Goal: Find specific page/section: Find specific page/section

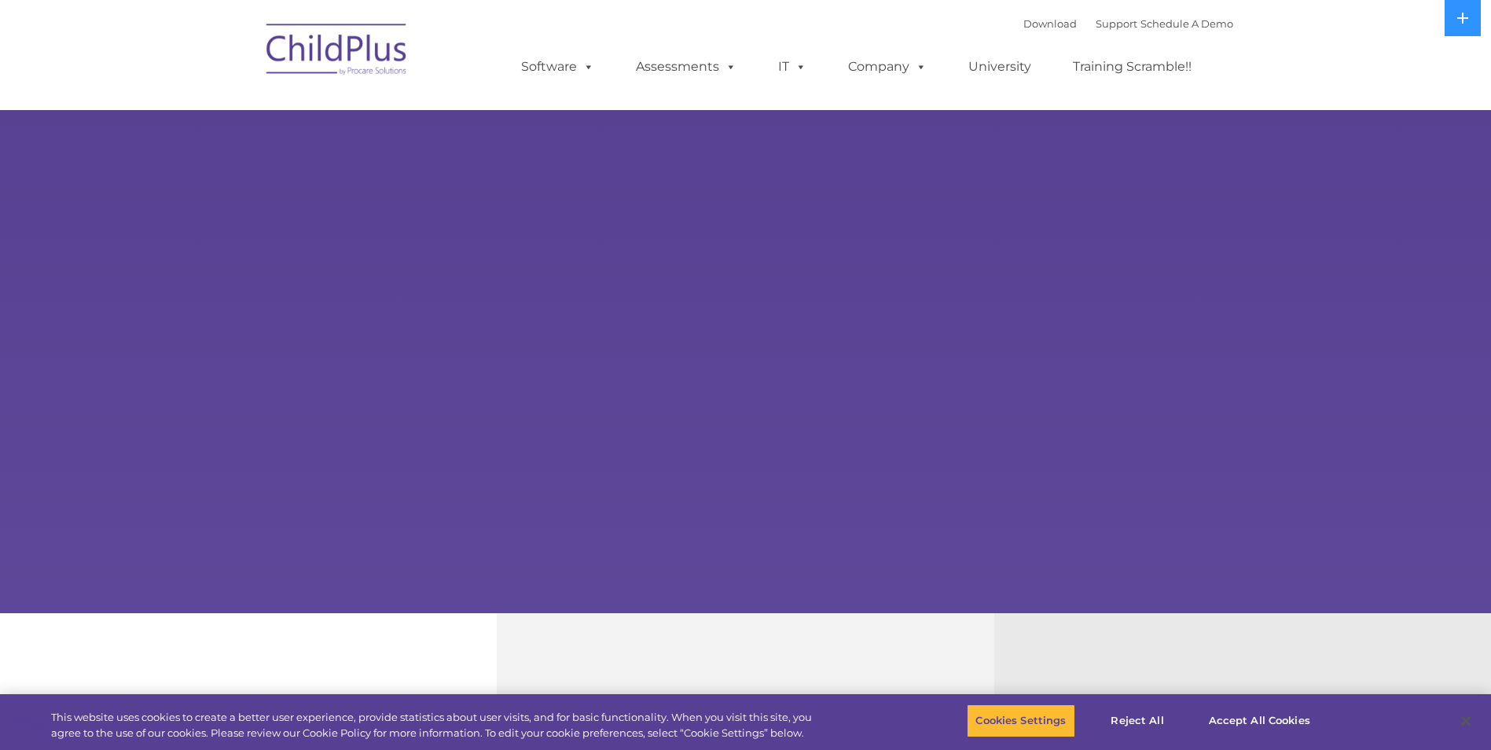
select select "MEDIUM"
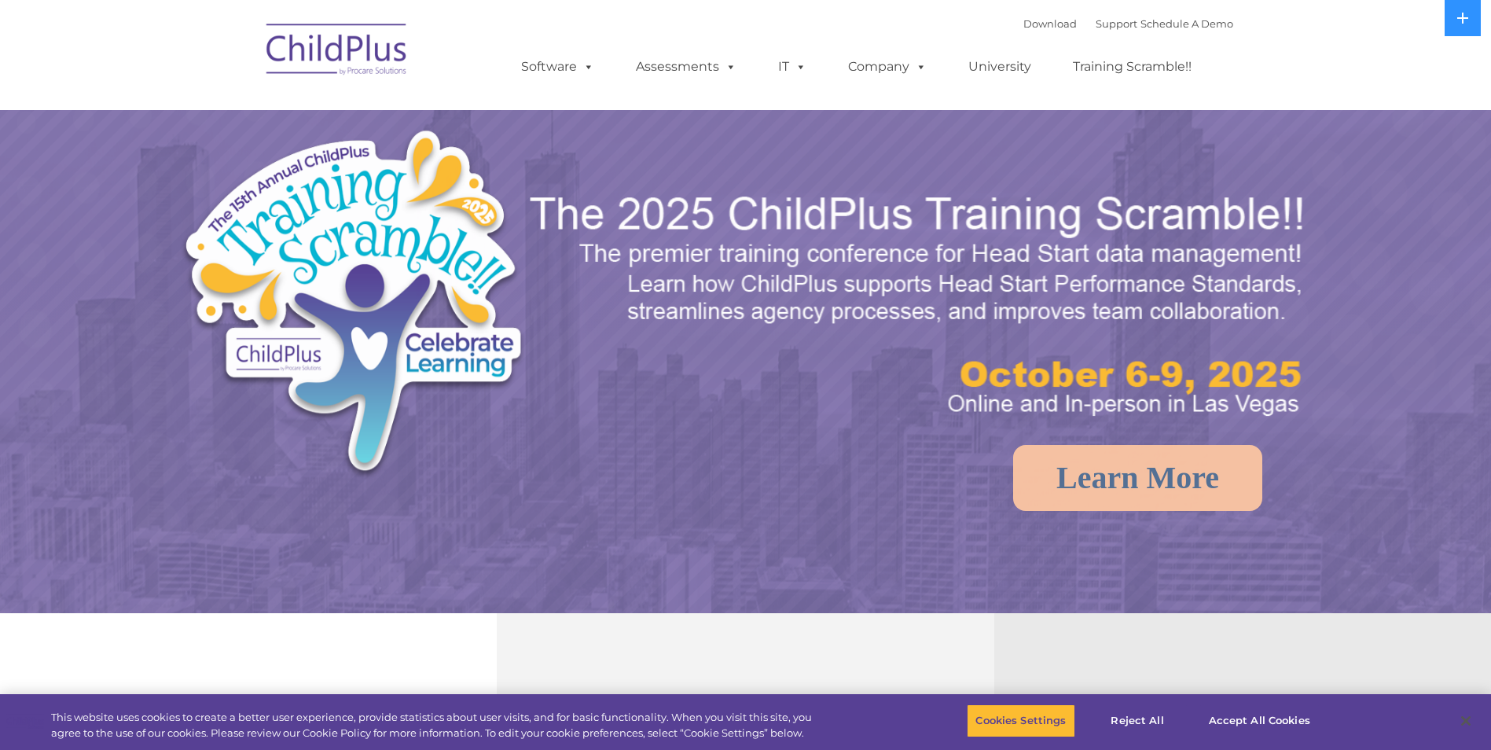
select select "MEDIUM"
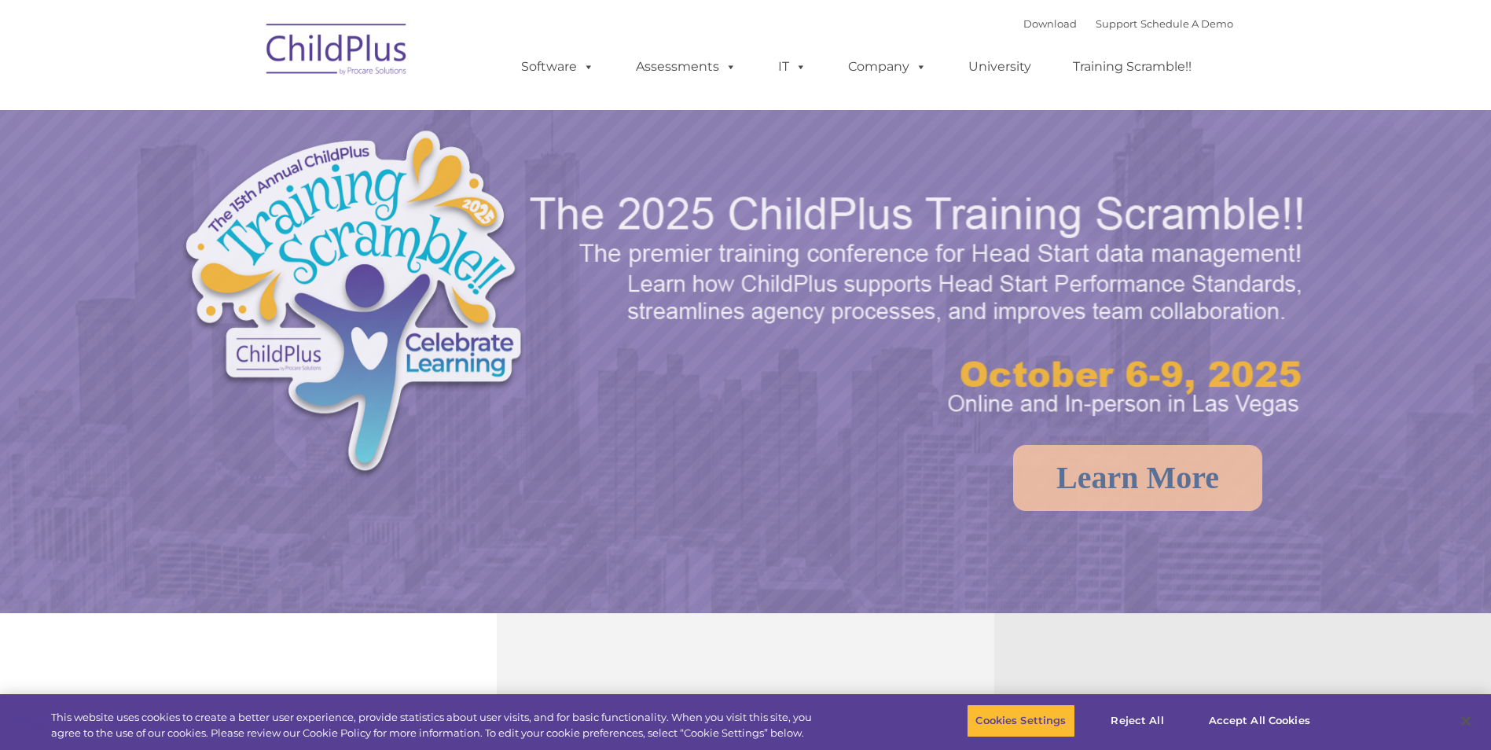
select select "MEDIUM"
